Goal: Find contact information: Find contact information

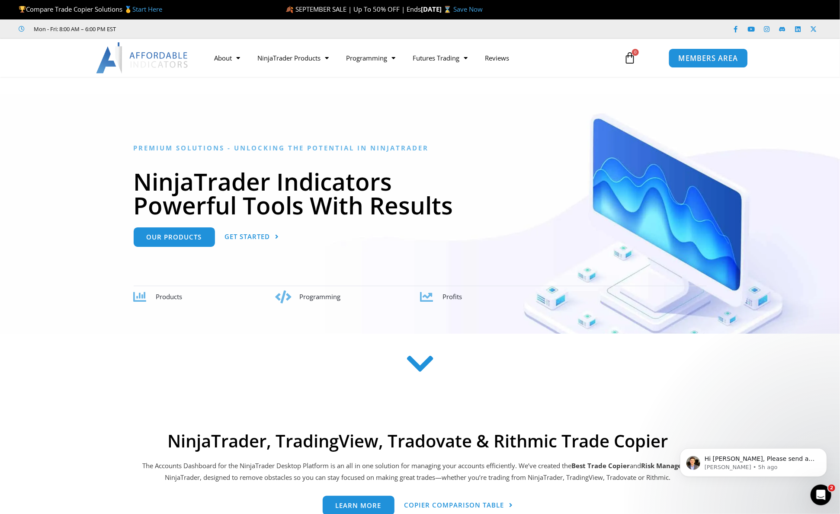
click at [702, 58] on span "MEMBERS AREA" at bounding box center [707, 58] width 59 height 7
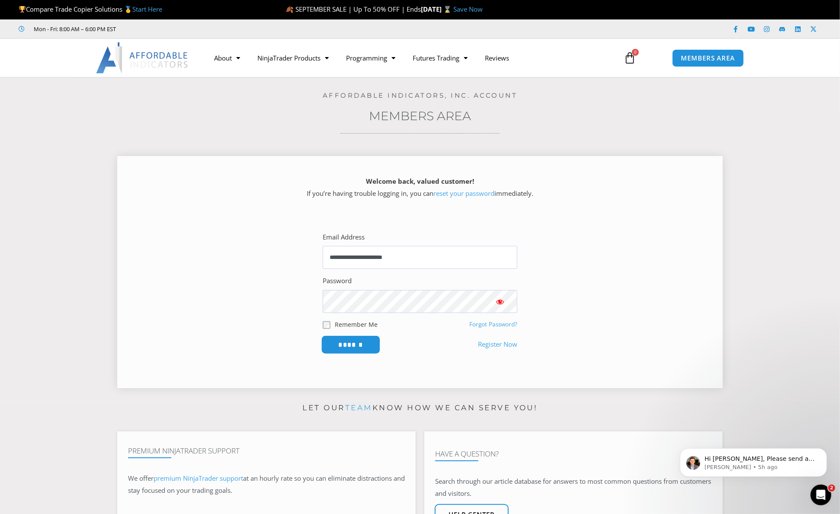
click at [356, 348] on input "******" at bounding box center [350, 345] width 59 height 19
click at [744, 472] on div "Hi Wyatt, Please send a screenshot of your full trade copier window, showing th…" at bounding box center [753, 462] width 147 height 29
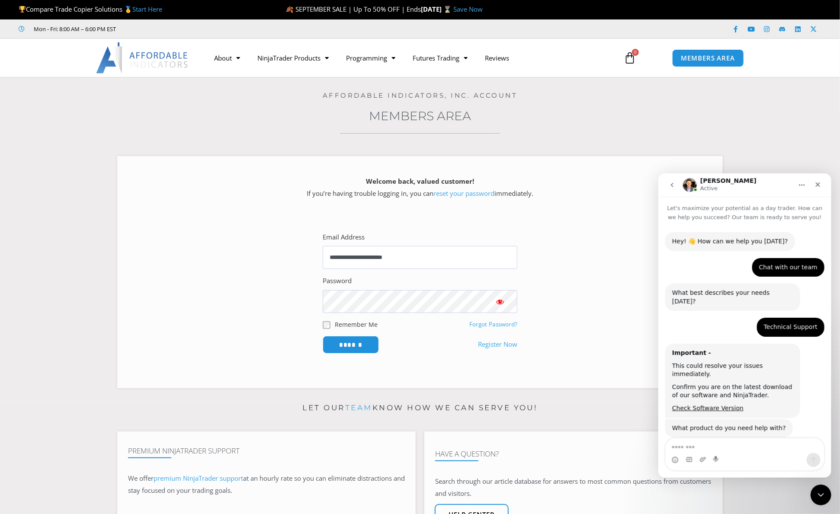
scroll to position [35, 0]
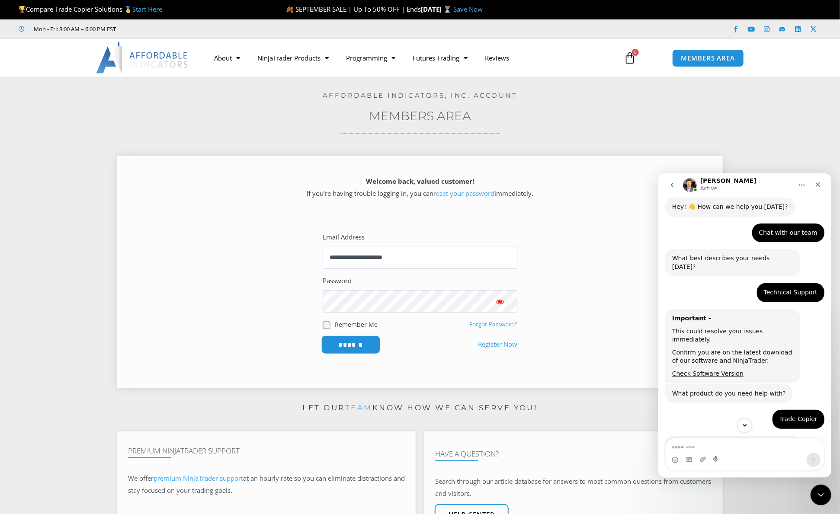
click at [363, 341] on input "******" at bounding box center [350, 345] width 59 height 19
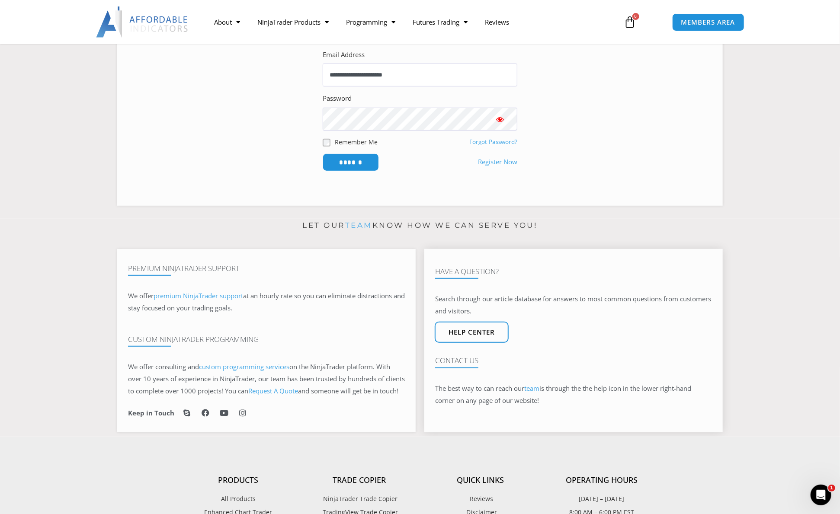
scroll to position [244, 0]
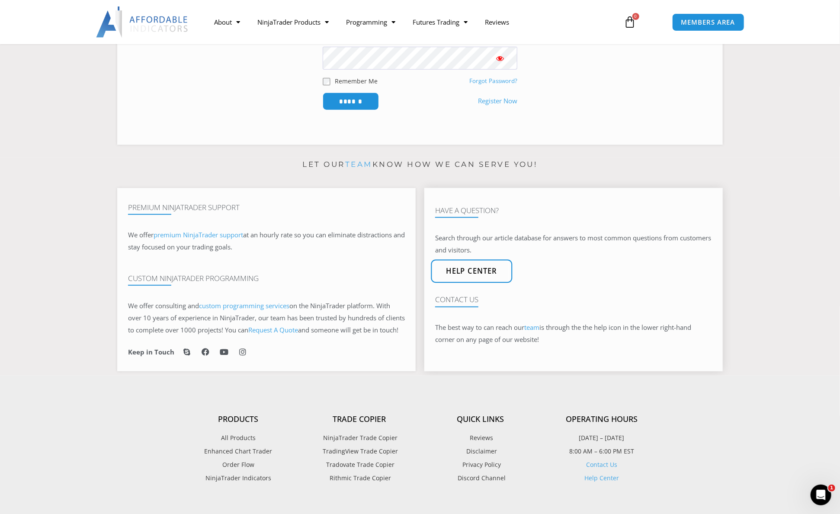
click at [485, 276] on span "Help center" at bounding box center [471, 271] width 51 height 7
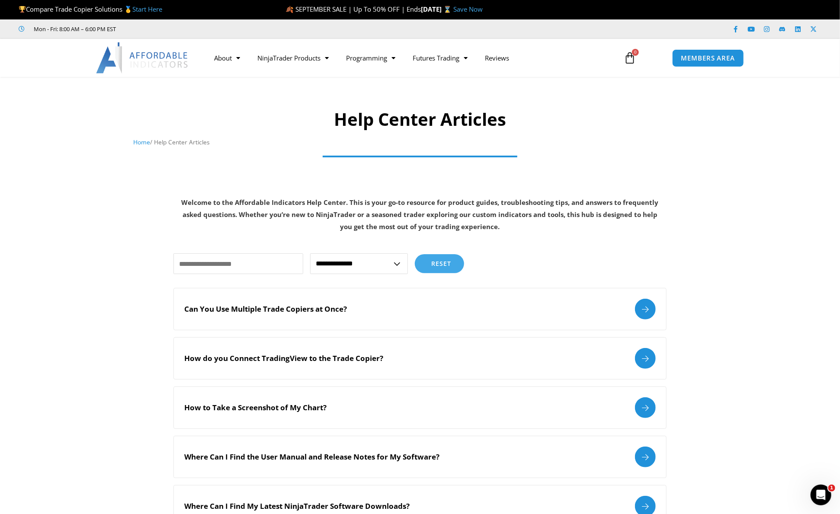
click at [182, 58] on img at bounding box center [142, 57] width 93 height 31
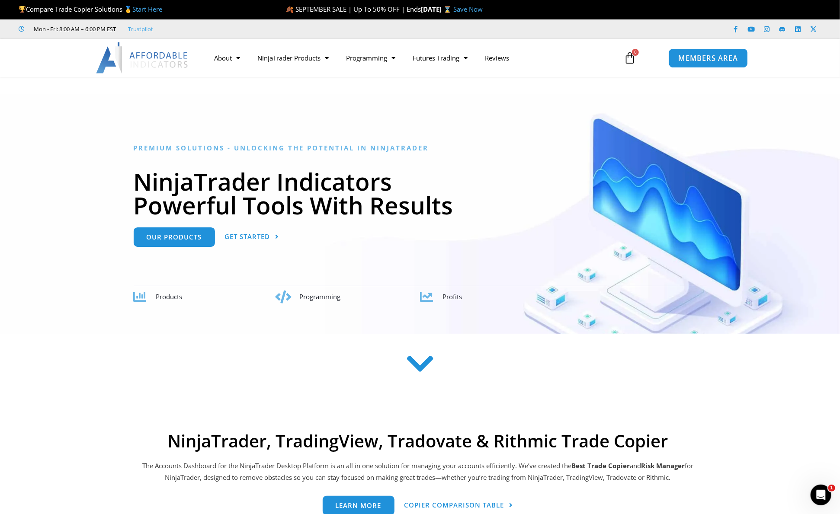
click at [697, 59] on span "MEMBERS AREA" at bounding box center [707, 58] width 59 height 7
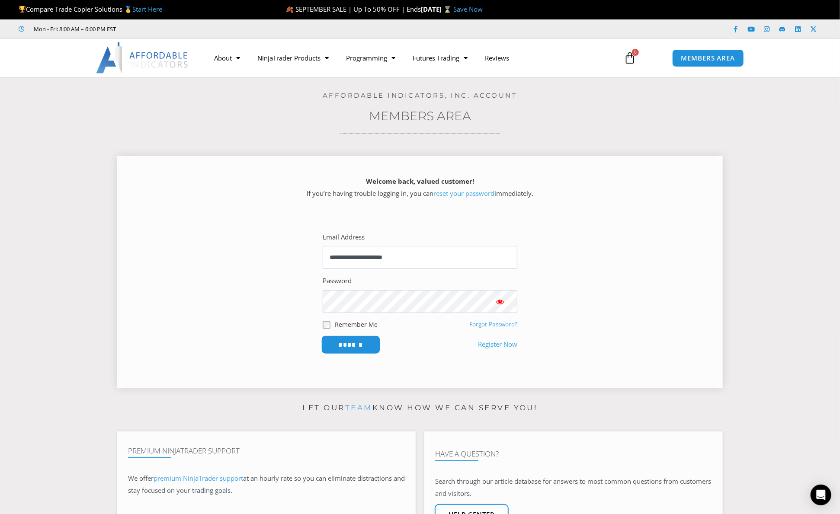
click at [360, 345] on input "******" at bounding box center [350, 345] width 59 height 19
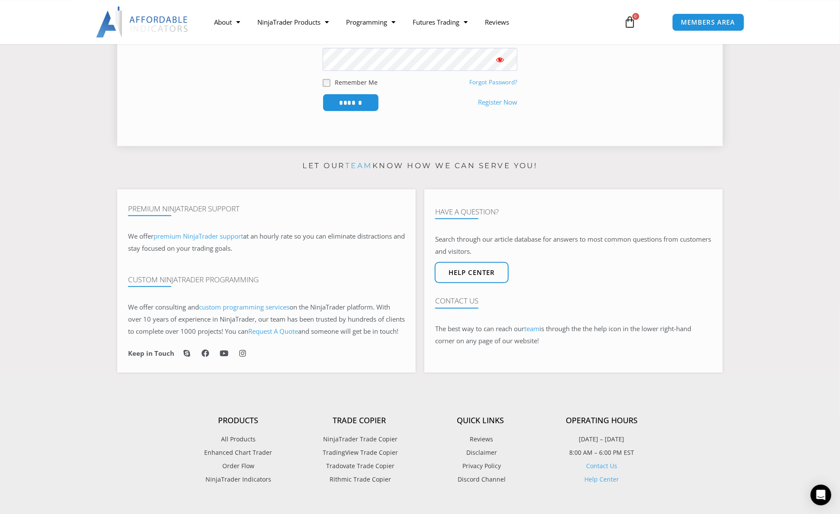
scroll to position [244, 0]
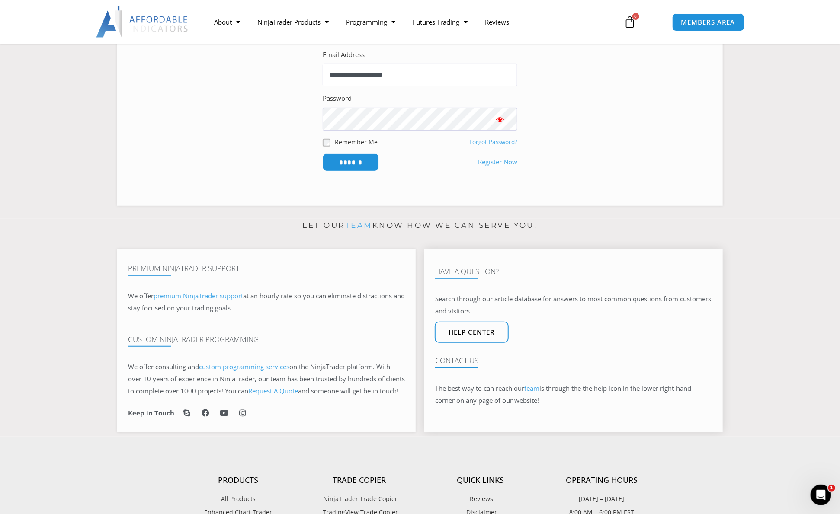
click at [462, 365] on h4 "Contact Us" at bounding box center [573, 360] width 277 height 9
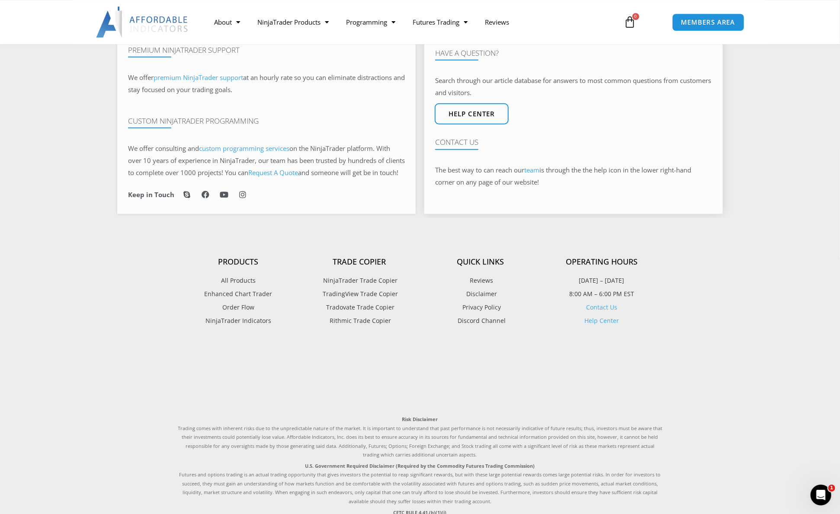
scroll to position [426, 0]
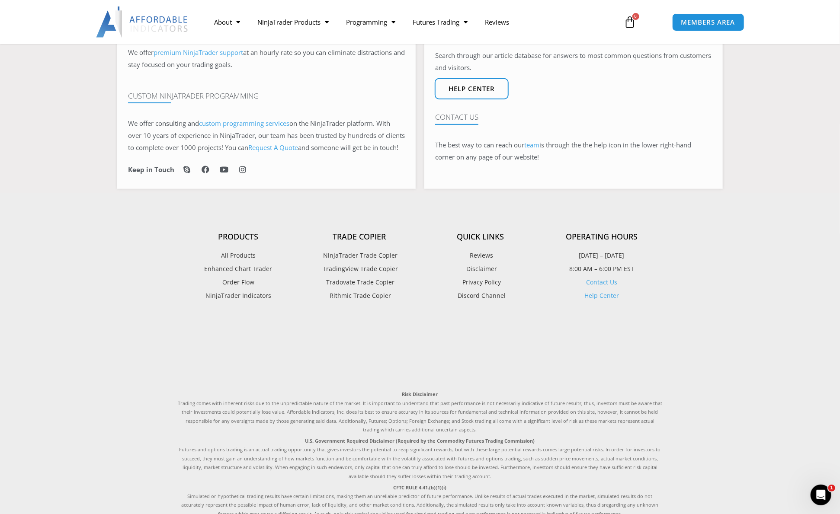
click at [603, 286] on link "Contact Us" at bounding box center [601, 282] width 31 height 8
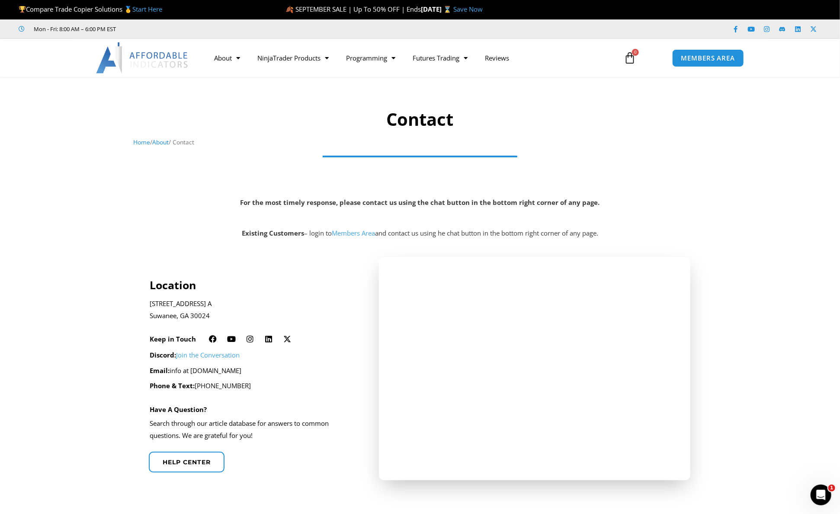
drag, startPoint x: 173, startPoint y: 371, endPoint x: 280, endPoint y: 373, distance: 107.3
click at [280, 373] on p "Email: info at [DOMAIN_NAME]" at bounding box center [253, 371] width 206 height 12
copy p "info at [DOMAIN_NAME]"
